Goal: Complete application form

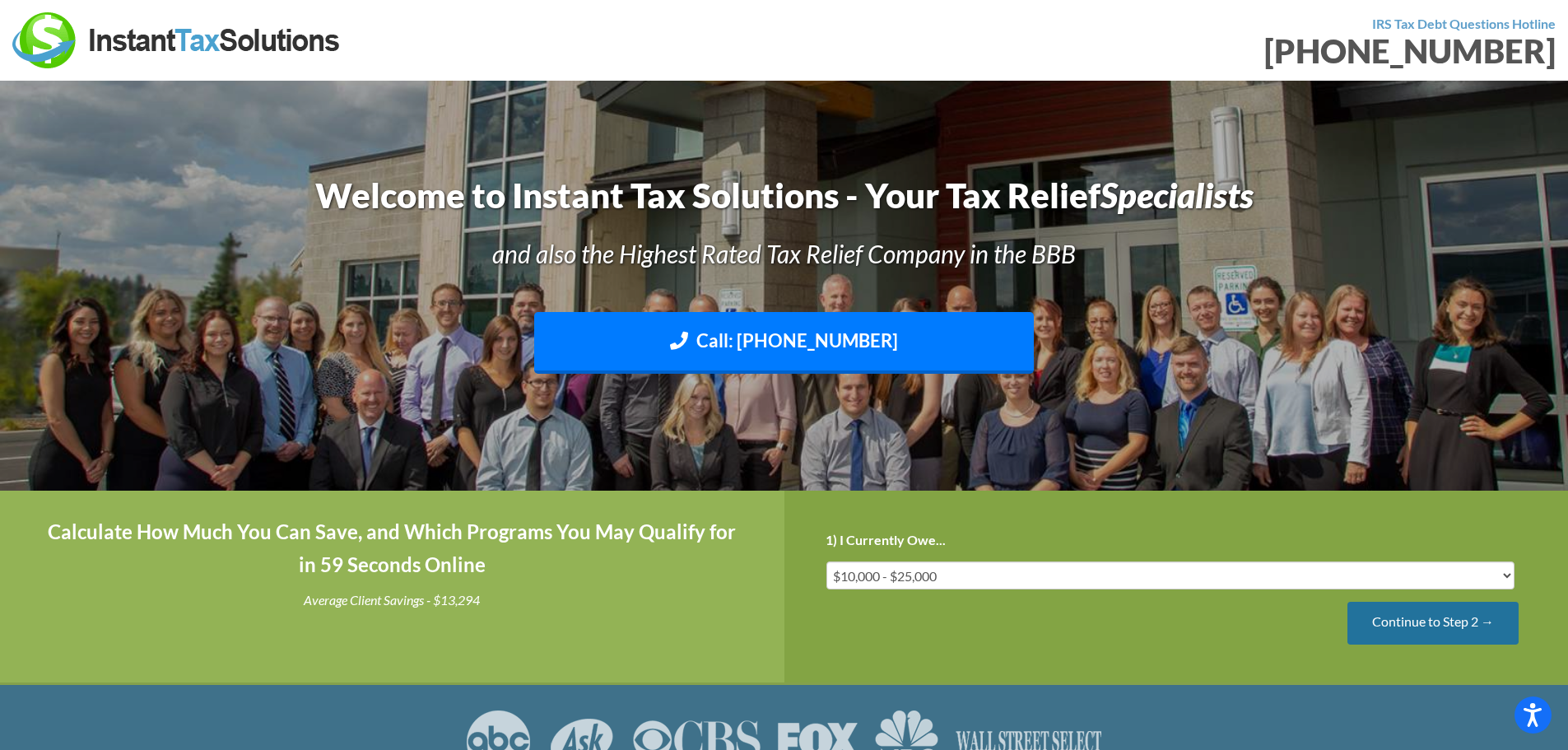
click at [1431, 629] on input "Continue to Step 2 →" at bounding box center [1433, 623] width 171 height 42
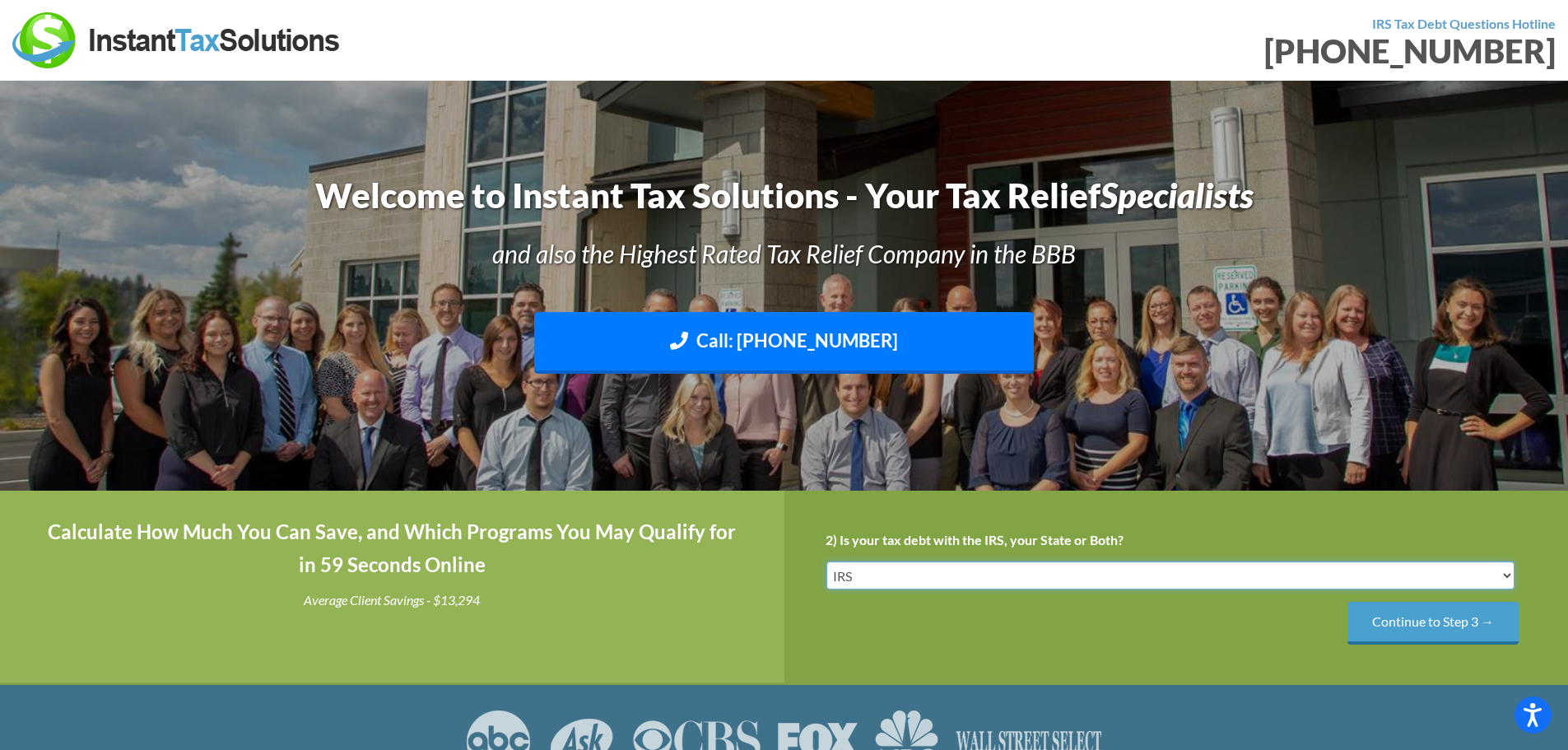
click at [874, 574] on select "IRS State Both IRS and State" at bounding box center [1170, 575] width 689 height 28
select select "Both IRS and State"
click at [826, 562] on select "IRS State Both IRS and State" at bounding box center [1170, 575] width 689 height 28
drag, startPoint x: 1387, startPoint y: 631, endPoint x: 1386, endPoint y: 616, distance: 15.0
click at [1387, 630] on input "Continue to Step 3 →" at bounding box center [1433, 623] width 171 height 42
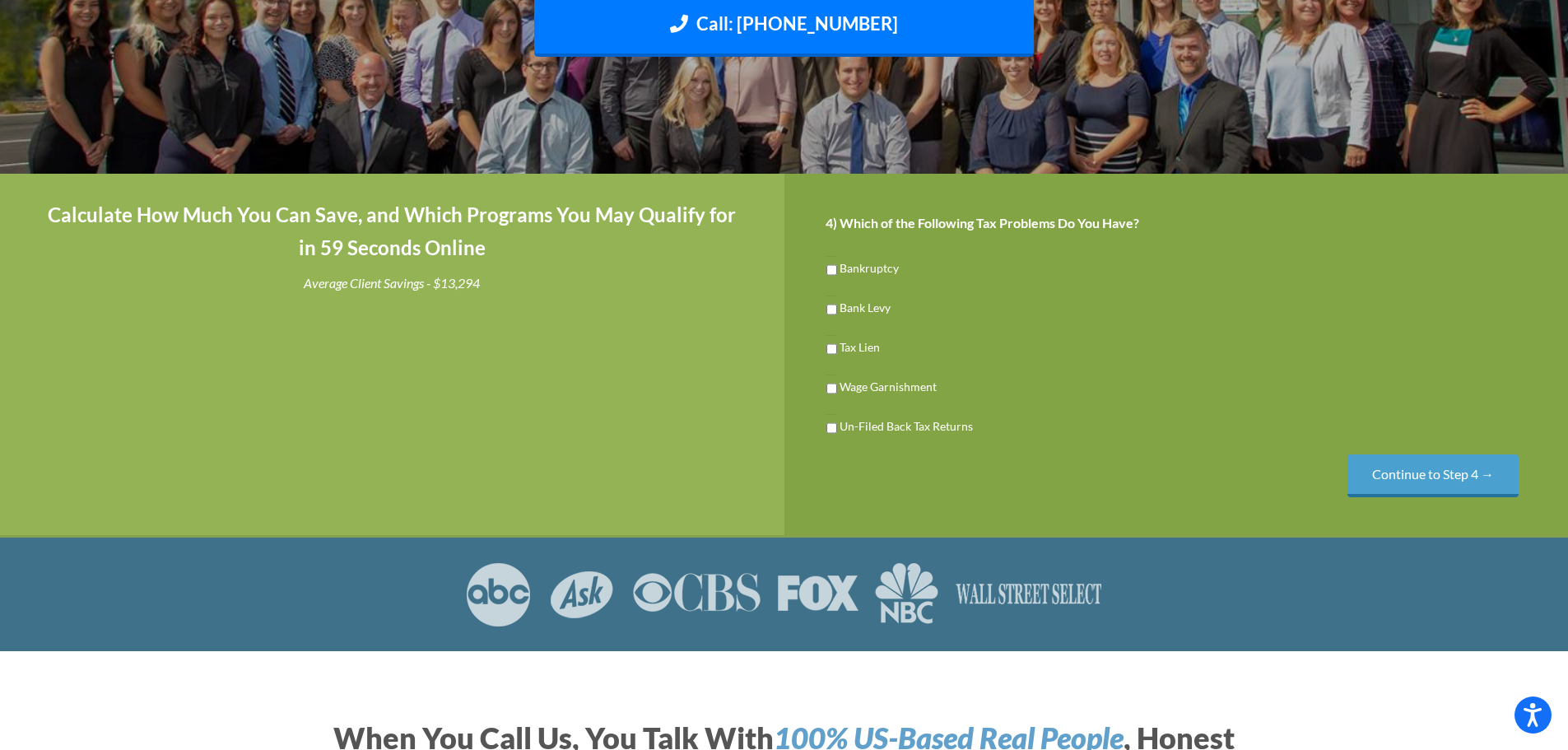
scroll to position [329, 0]
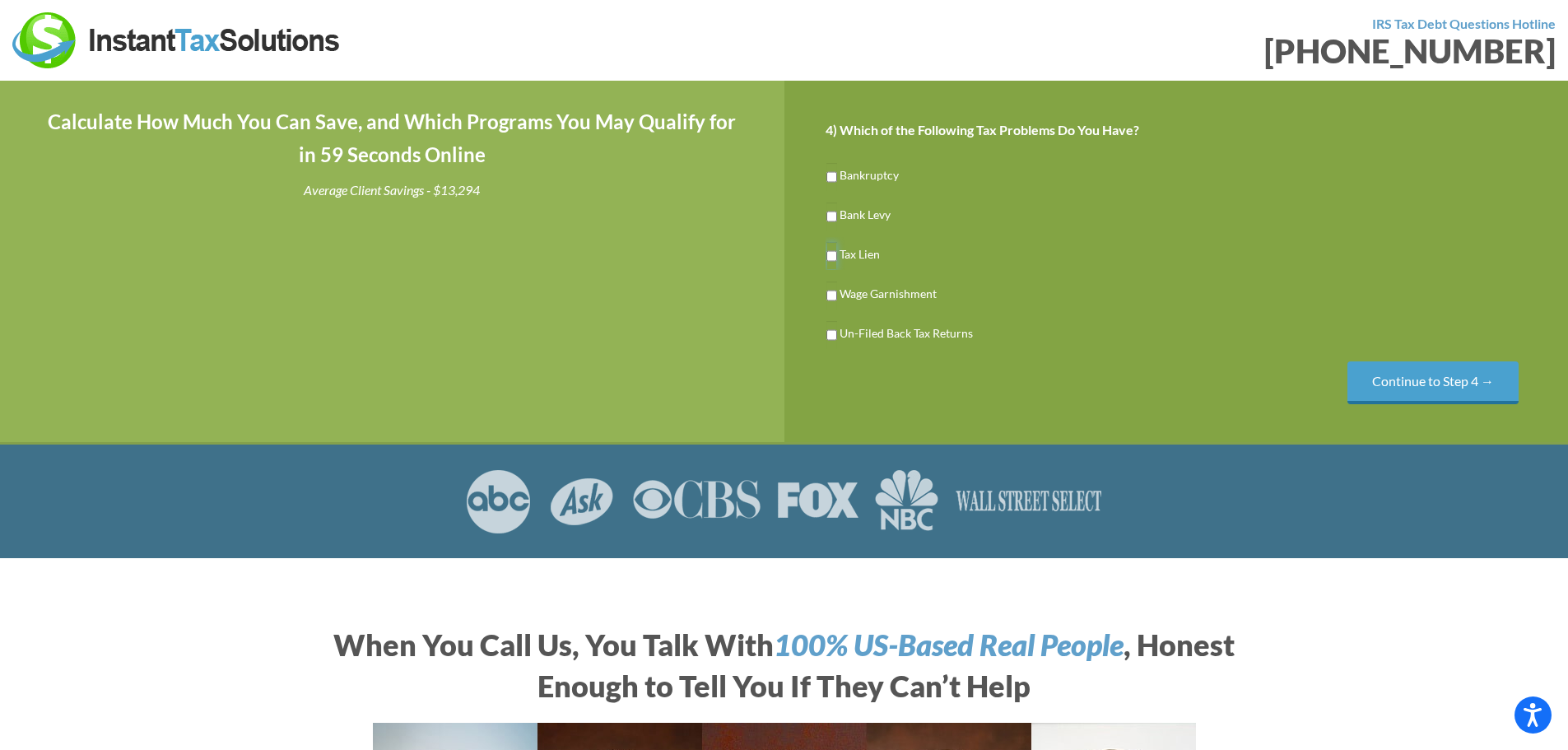
click at [831, 255] on input "Tax Lien" at bounding box center [831, 256] width 11 height 28
checkbox input "true"
click at [1405, 388] on input "Continue to Step 4 →" at bounding box center [1433, 382] width 171 height 42
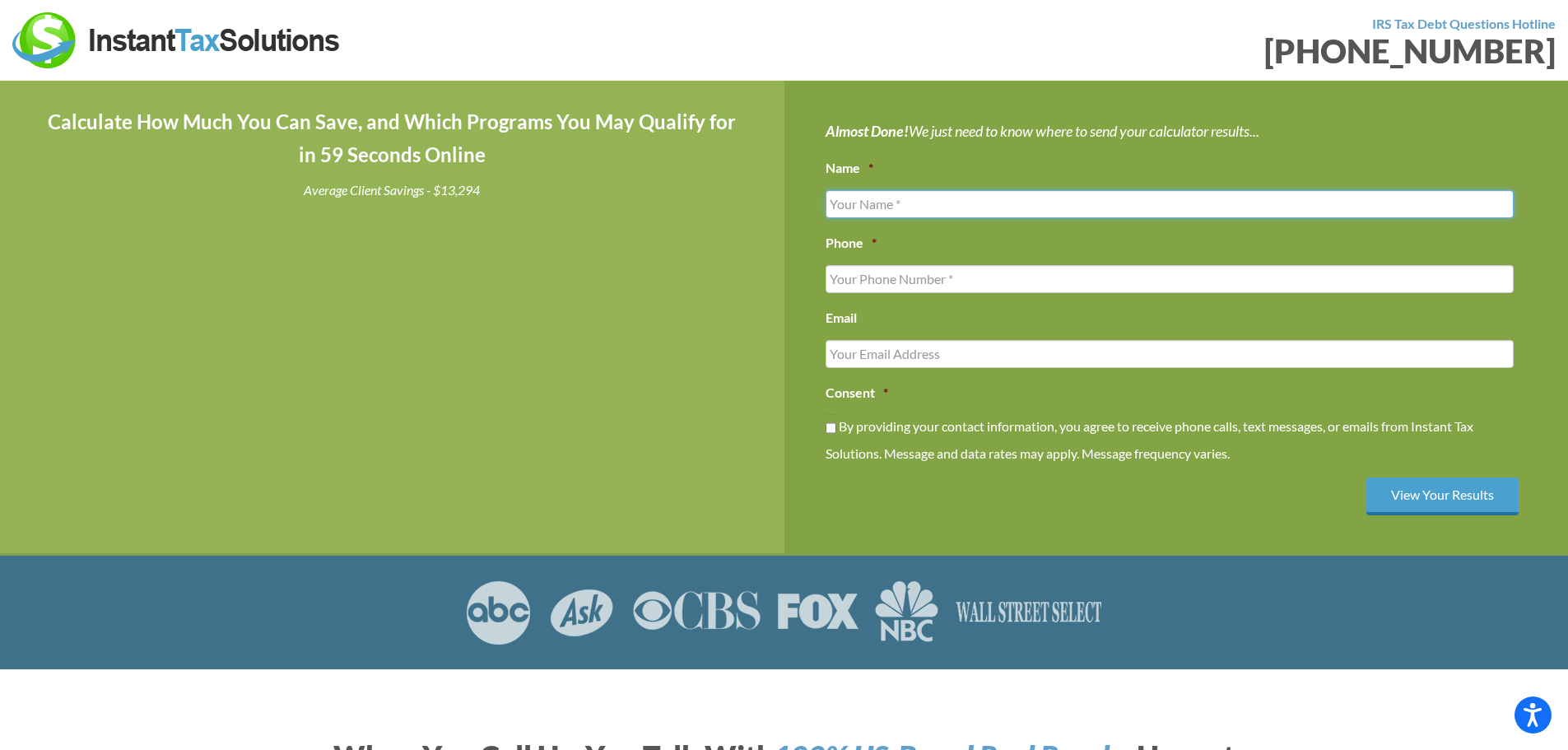
click at [884, 191] on input "Name *" at bounding box center [1169, 204] width 689 height 28
type input "[PERSON_NAME]"
click at [866, 276] on input "(___) ___-____" at bounding box center [1169, 279] width 689 height 28
drag, startPoint x: 948, startPoint y: 271, endPoint x: 0, endPoint y: 215, distance: 949.7
click at [0, 264] on div "Calculate How Much You Can Save, and Which Programs You May Qualify for in 59 S…" at bounding box center [784, 317] width 1568 height 474
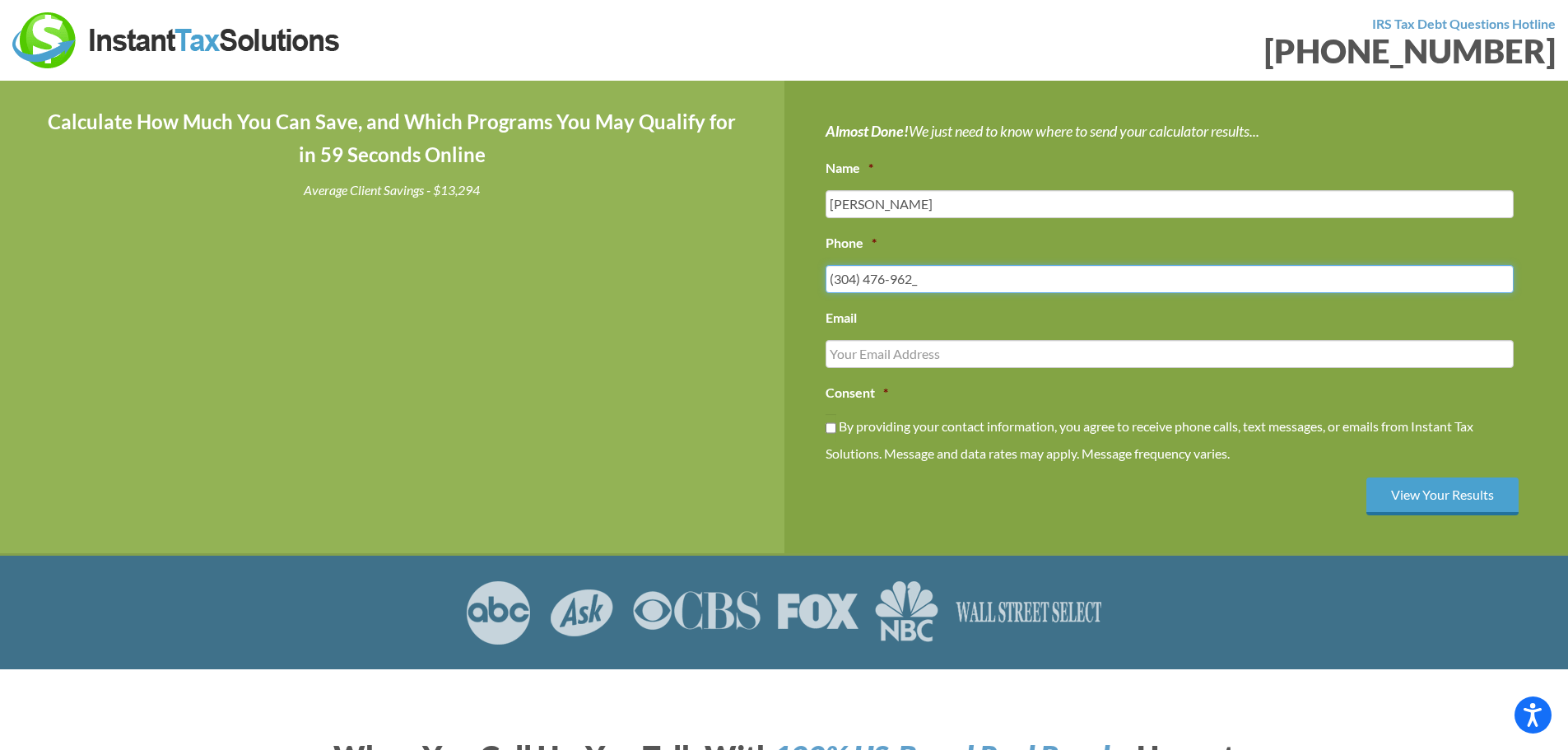
type input "[PHONE_NUMBER]"
click at [848, 352] on input "Email" at bounding box center [1169, 354] width 689 height 28
type input "[EMAIL_ADDRESS][DOMAIN_NAME]"
click at [828, 427] on input "By providing your contact information, you agree to receive phone calls, text m…" at bounding box center [830, 428] width 11 height 28
checkbox input "true"
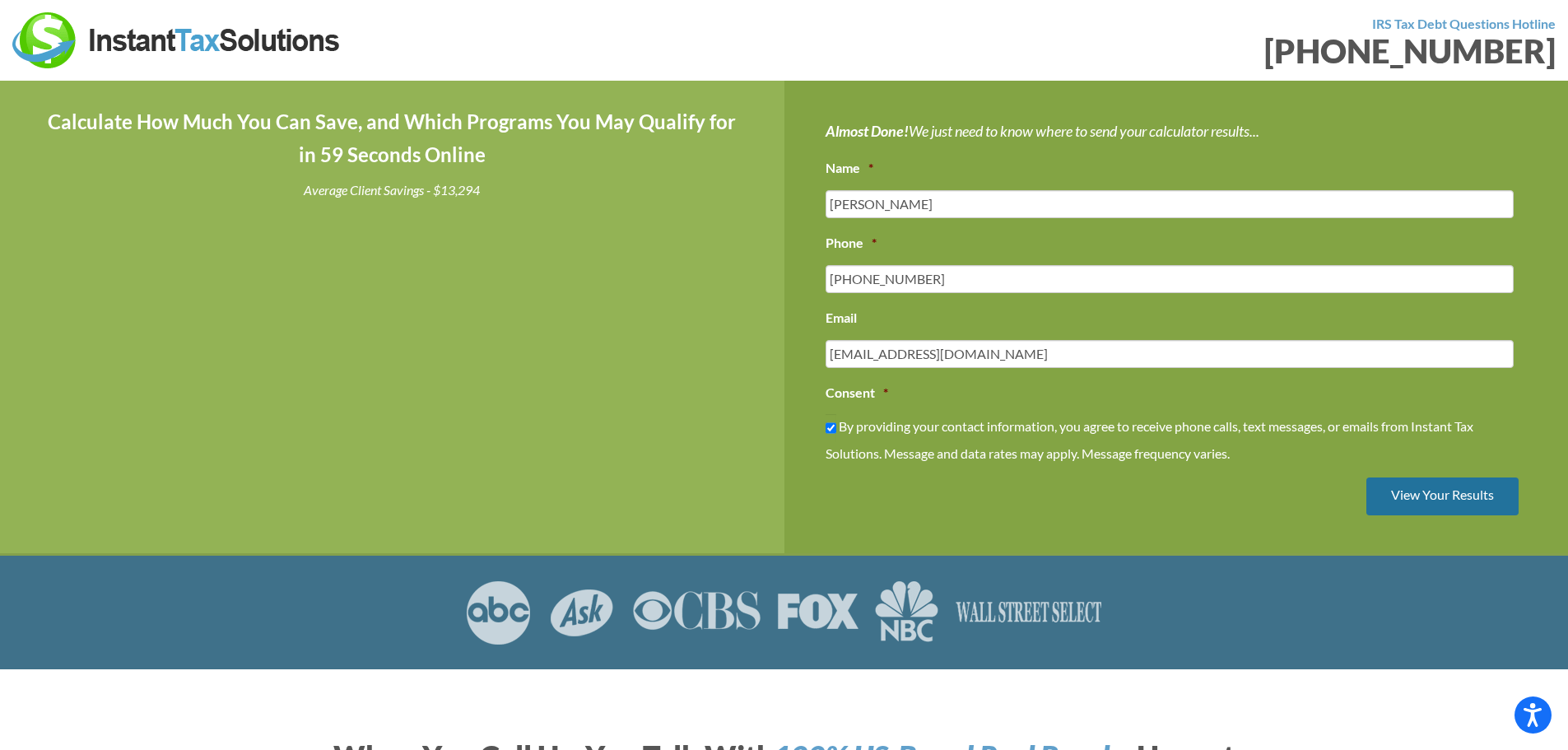
click at [1428, 494] on input "View Your Results" at bounding box center [1442, 497] width 153 height 39
click at [1423, 499] on input "View Your Results" at bounding box center [1442, 497] width 153 height 39
